Goal: Task Accomplishment & Management: Complete application form

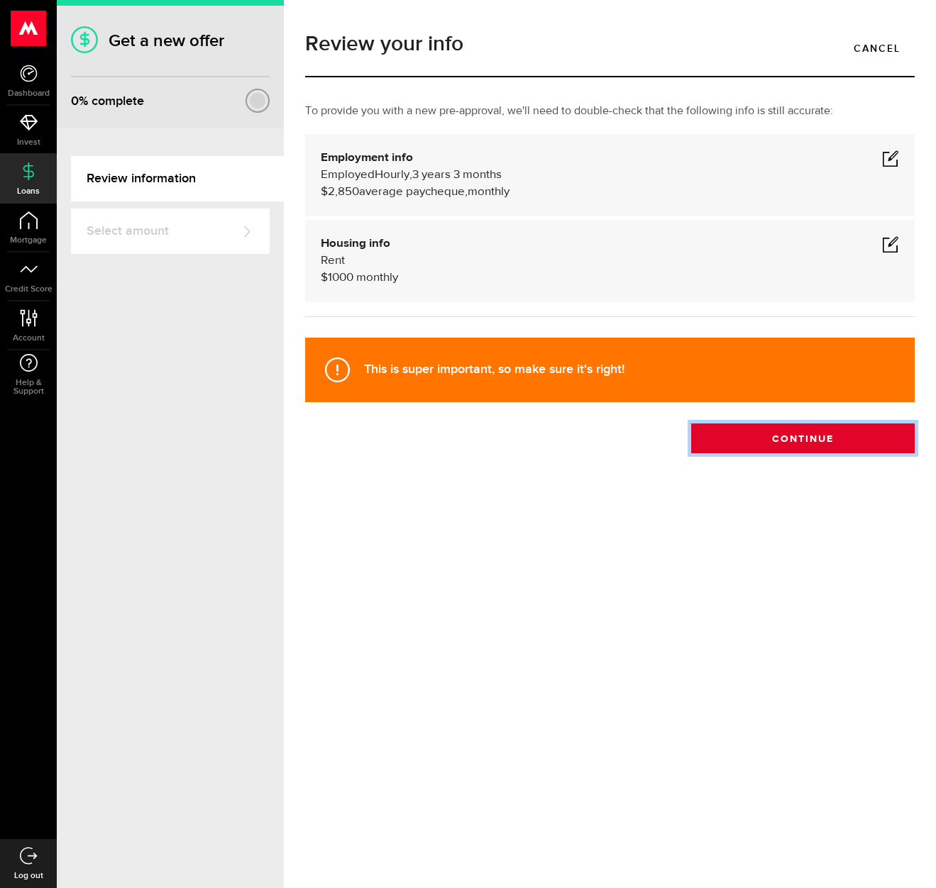
click at [826, 439] on button "Continue" at bounding box center [802, 439] width 223 height 30
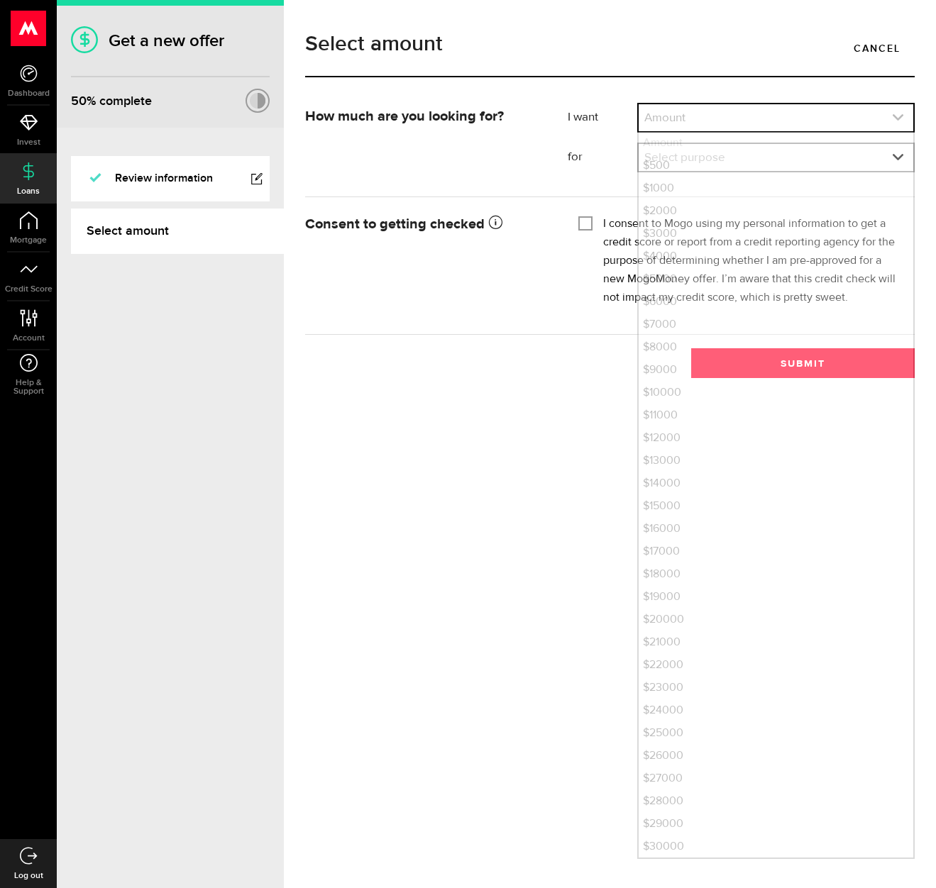
click at [888, 115] on link "expand select" at bounding box center [776, 117] width 275 height 27
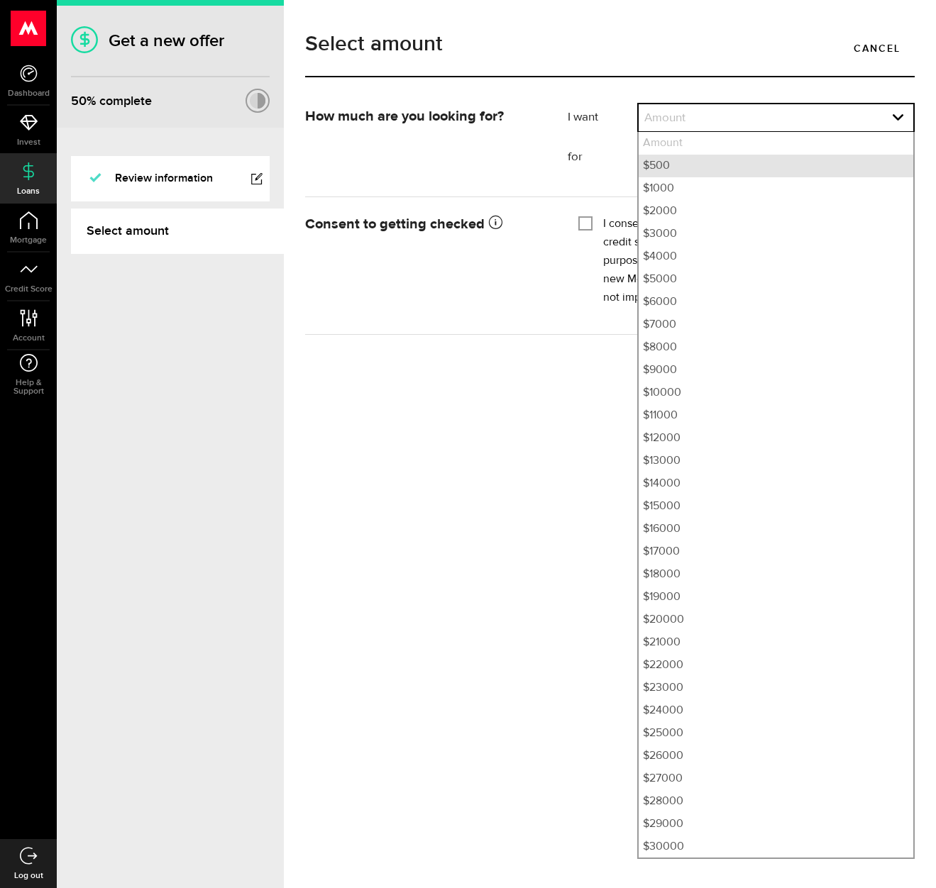
click at [710, 167] on li "$500" at bounding box center [776, 166] width 275 height 23
select select "500"
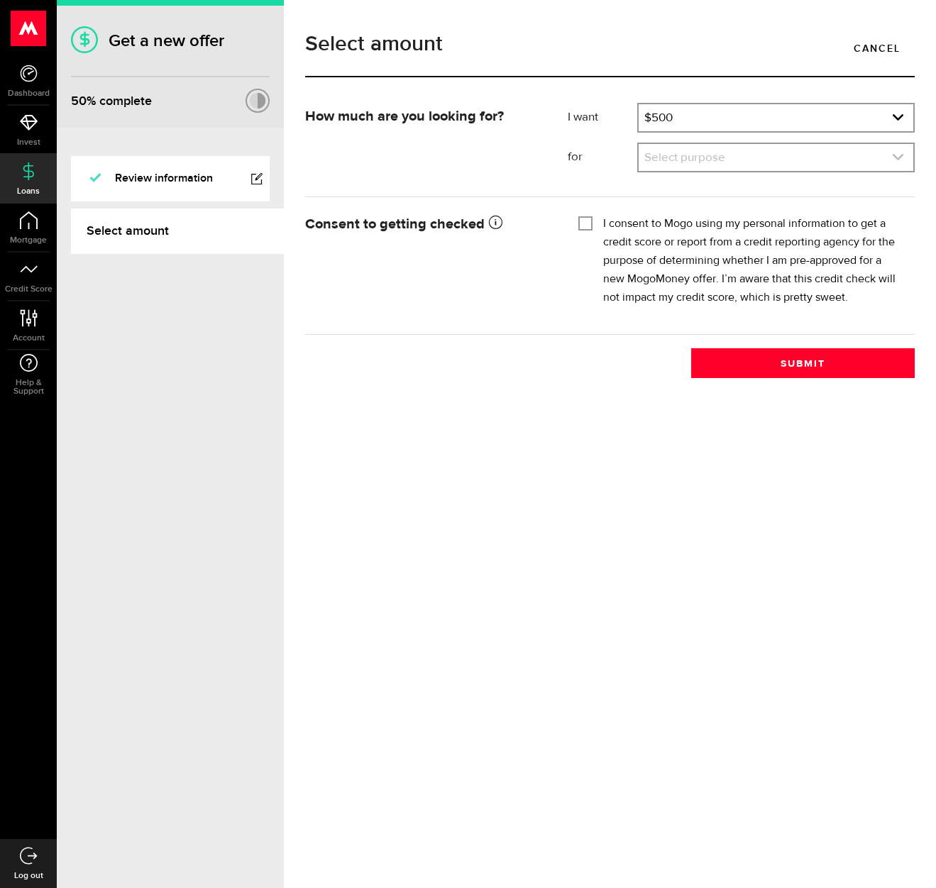
click at [854, 159] on link "expand select" at bounding box center [776, 157] width 275 height 27
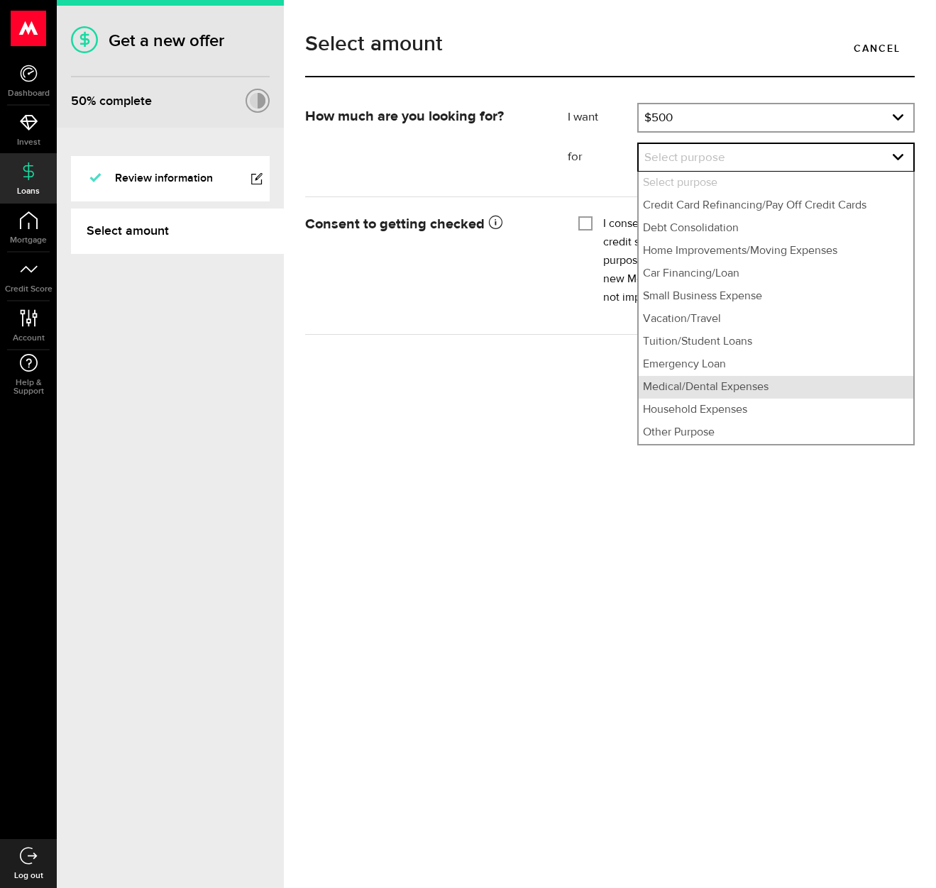
click at [782, 393] on li "Medical/Dental Expenses" at bounding box center [776, 387] width 275 height 23
select select "Medical/Dental Expenses"
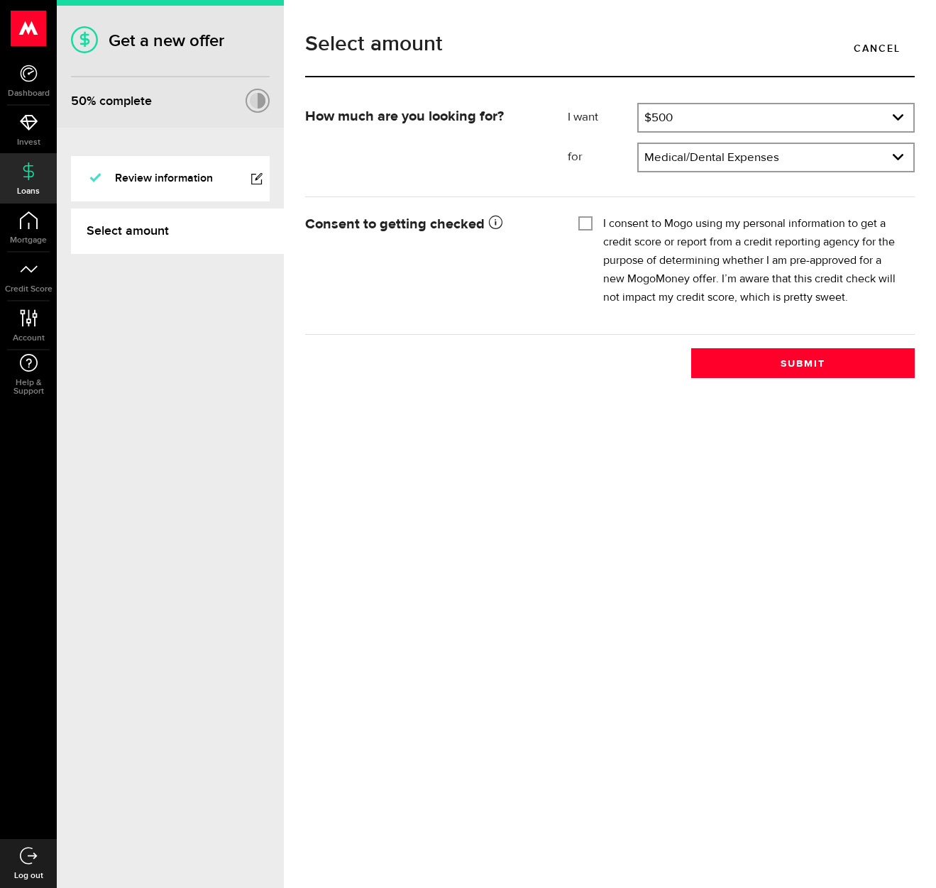
drag, startPoint x: 594, startPoint y: 221, endPoint x: 750, endPoint y: 296, distance: 173.0
click at [595, 222] on div "I consent to Mogo using my personal information to get a credit score or report…" at bounding box center [741, 261] width 326 height 92
click at [590, 226] on input "I consent to Mogo using my personal information to get a credit score or report…" at bounding box center [585, 222] width 14 height 14
checkbox input "true"
click at [815, 365] on button "Submit" at bounding box center [802, 363] width 223 height 30
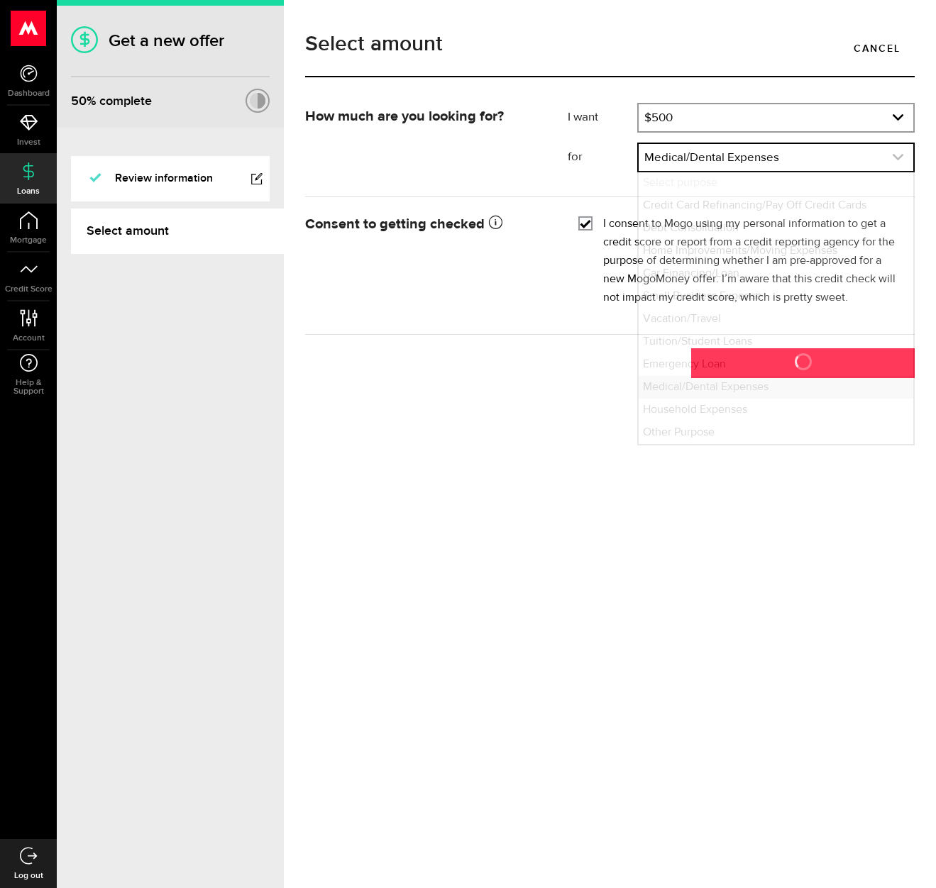
click at [858, 158] on link "expand select" at bounding box center [776, 157] width 275 height 27
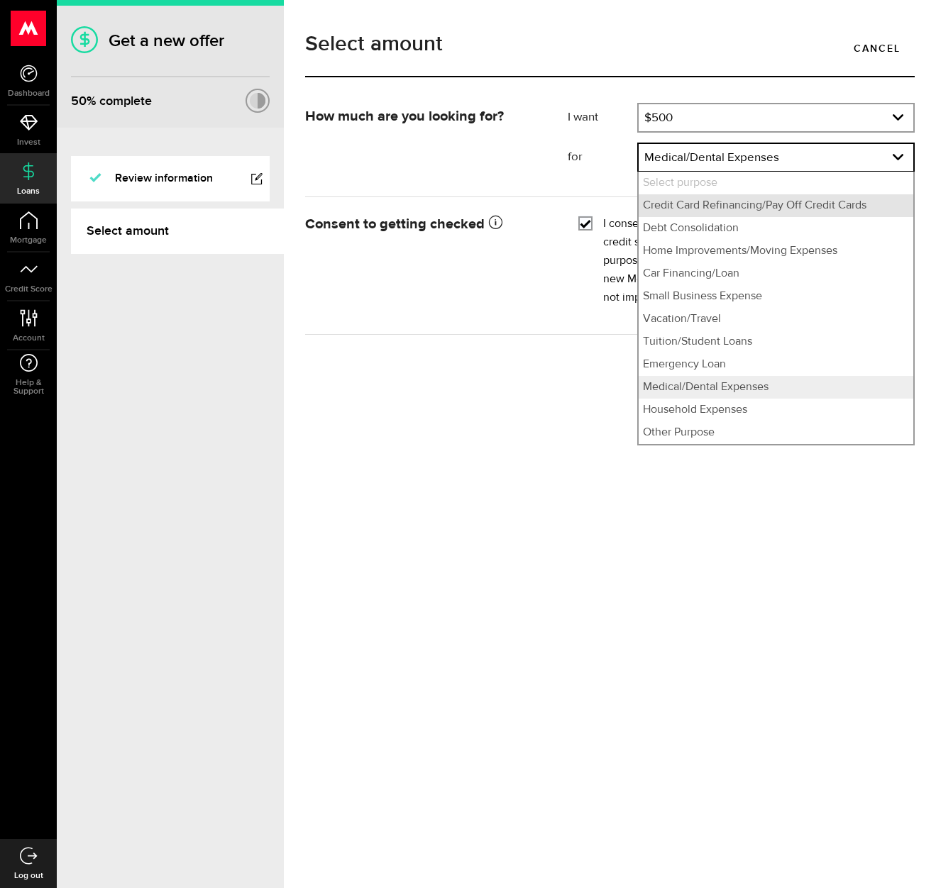
click at [756, 204] on li "Credit Card Refinancing/Pay Off Credit Cards" at bounding box center [776, 205] width 275 height 23
select select "Credit Card Refinancing/Pay Off Credit Cards"
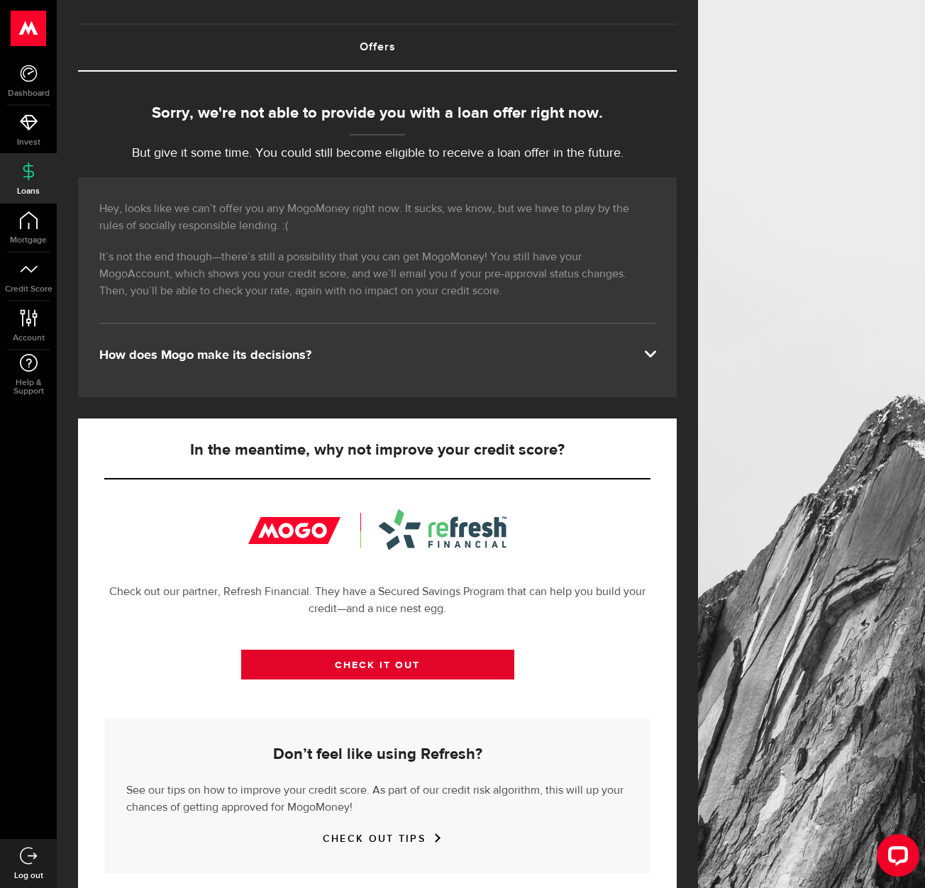
scroll to position [94, 0]
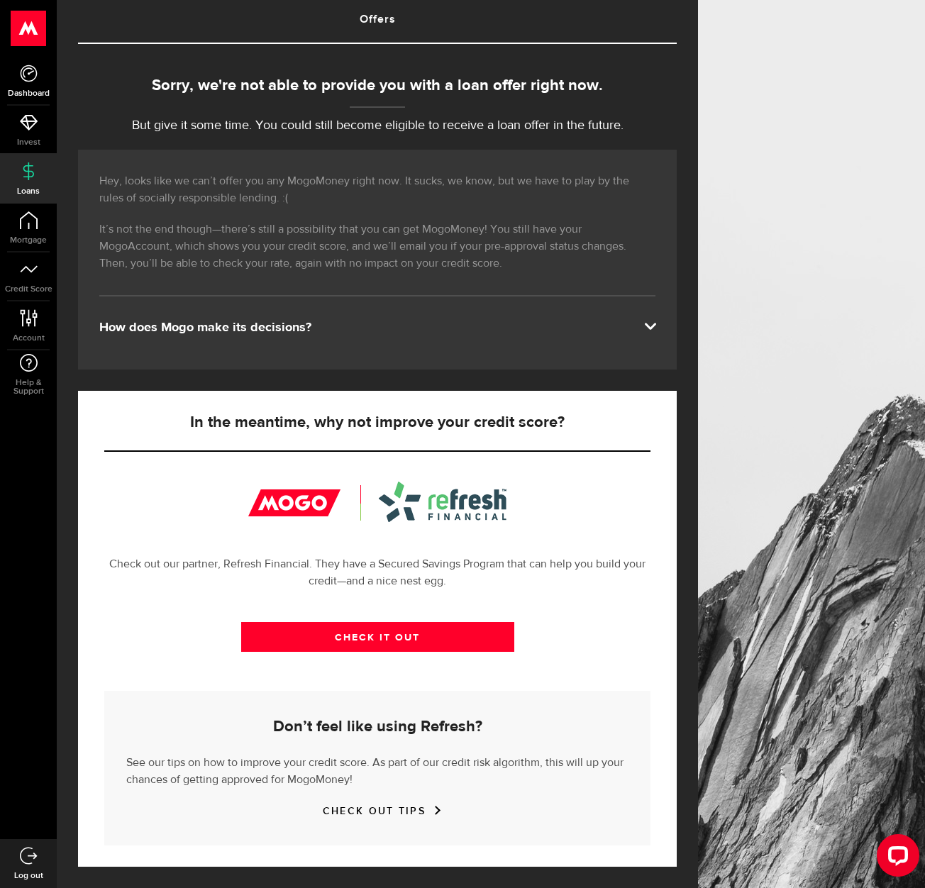
click at [36, 80] on icon at bounding box center [29, 74] width 18 height 18
